Goal: Transaction & Acquisition: Subscribe to service/newsletter

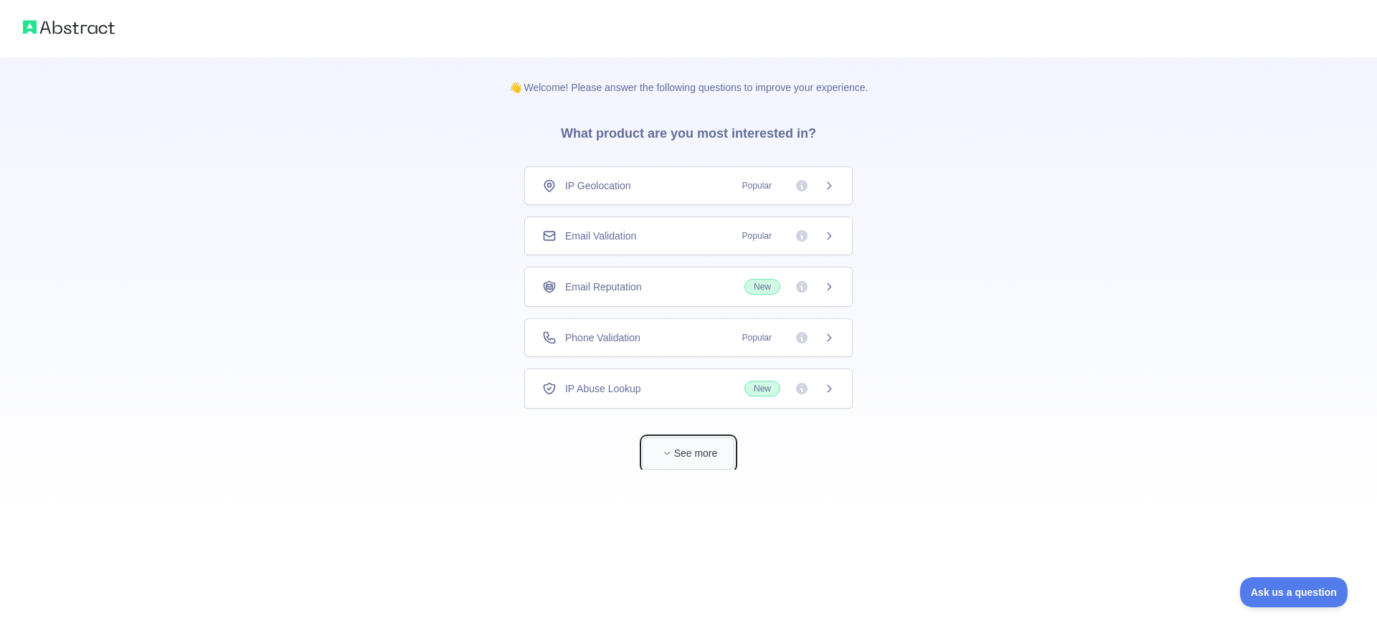
click at [680, 457] on button "See more" at bounding box center [688, 453] width 92 height 32
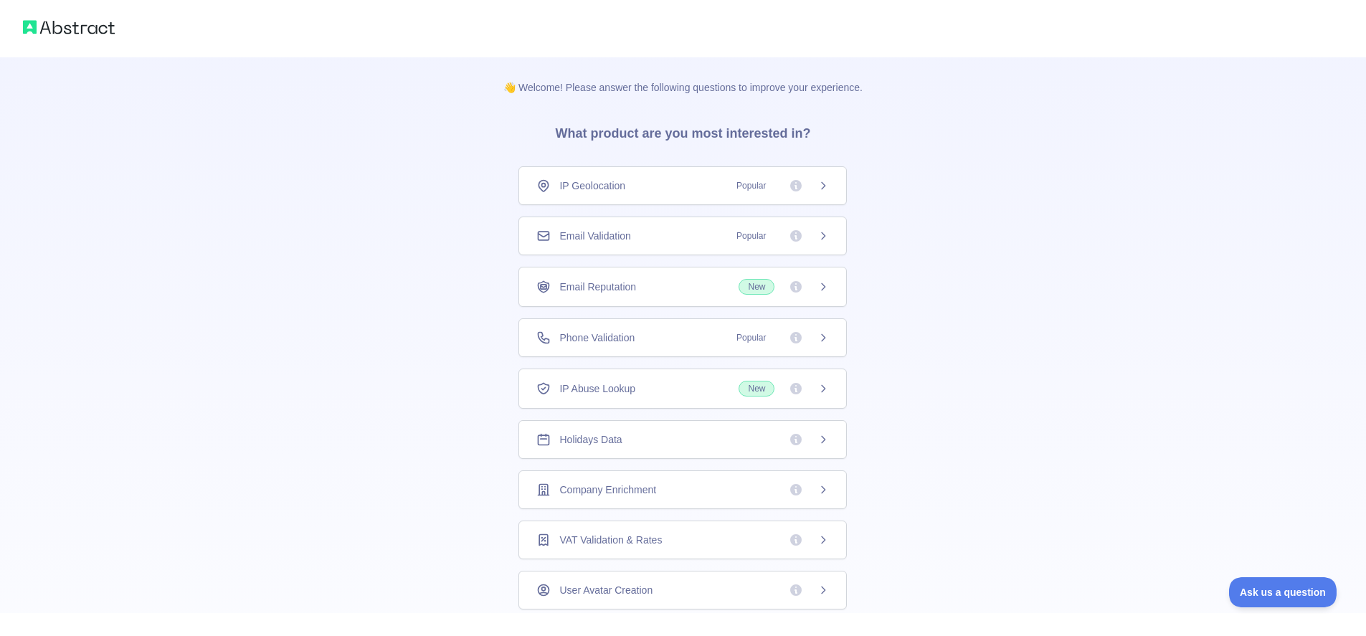
click at [75, 25] on img at bounding box center [69, 27] width 92 height 20
click at [94, 30] on img at bounding box center [69, 27] width 92 height 20
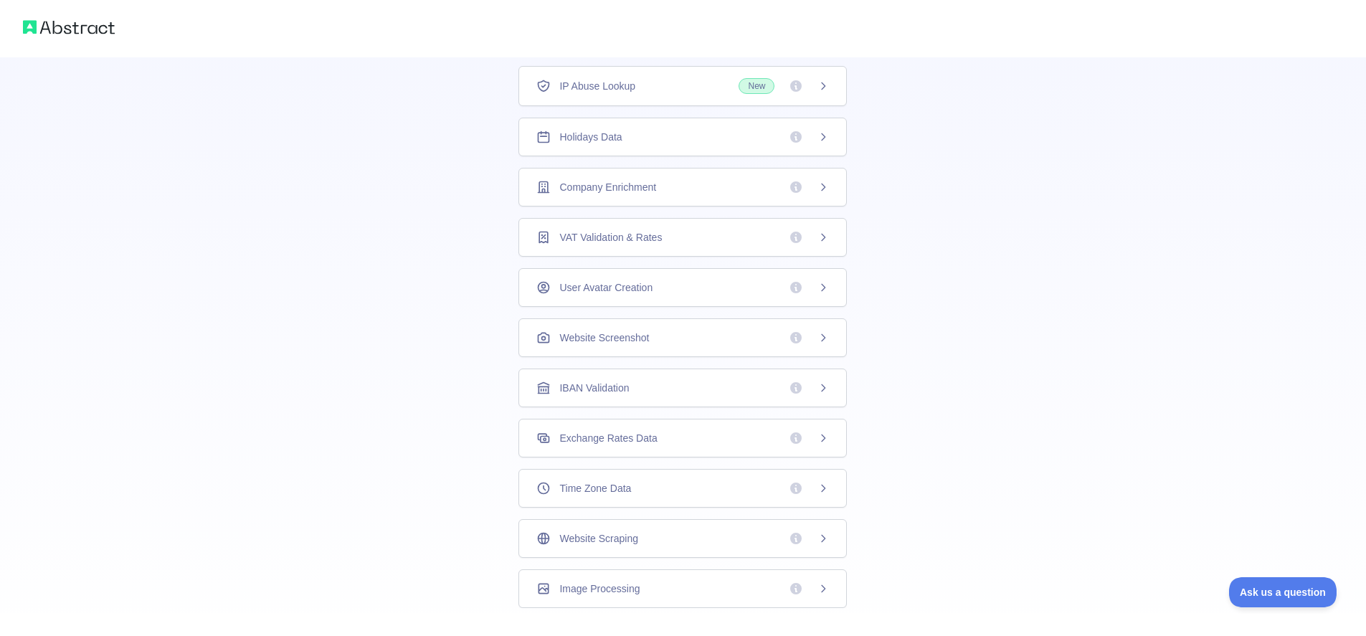
scroll to position [276, 0]
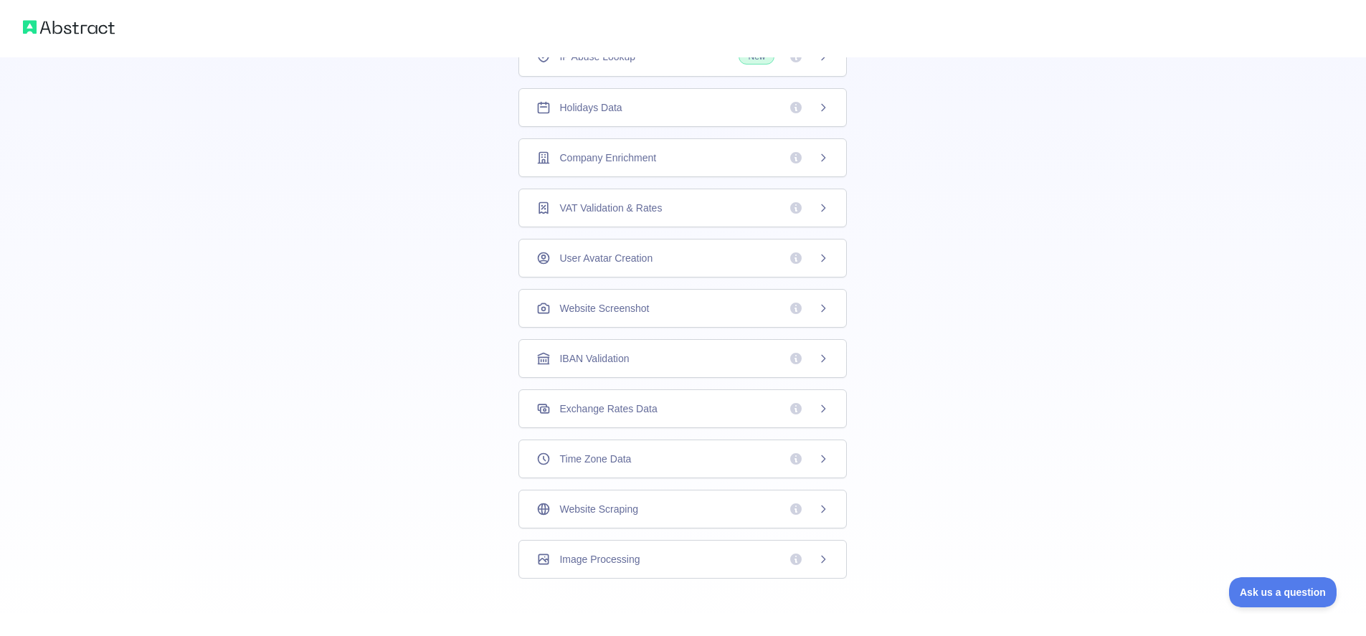
click at [606, 398] on div "Exchange Rates Data" at bounding box center [682, 408] width 328 height 39
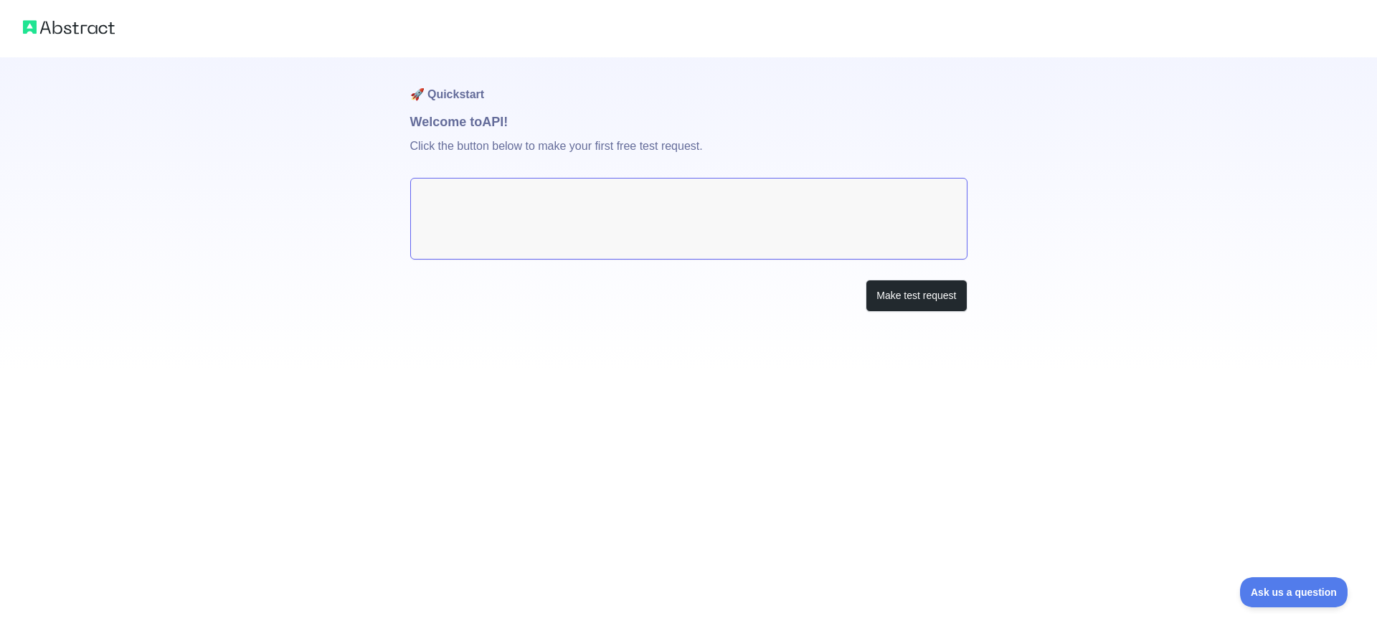
click at [487, 206] on textarea at bounding box center [688, 219] width 557 height 82
click at [948, 290] on button "Make test request" at bounding box center [915, 296] width 101 height 32
